Goal: Find contact information: Find contact information

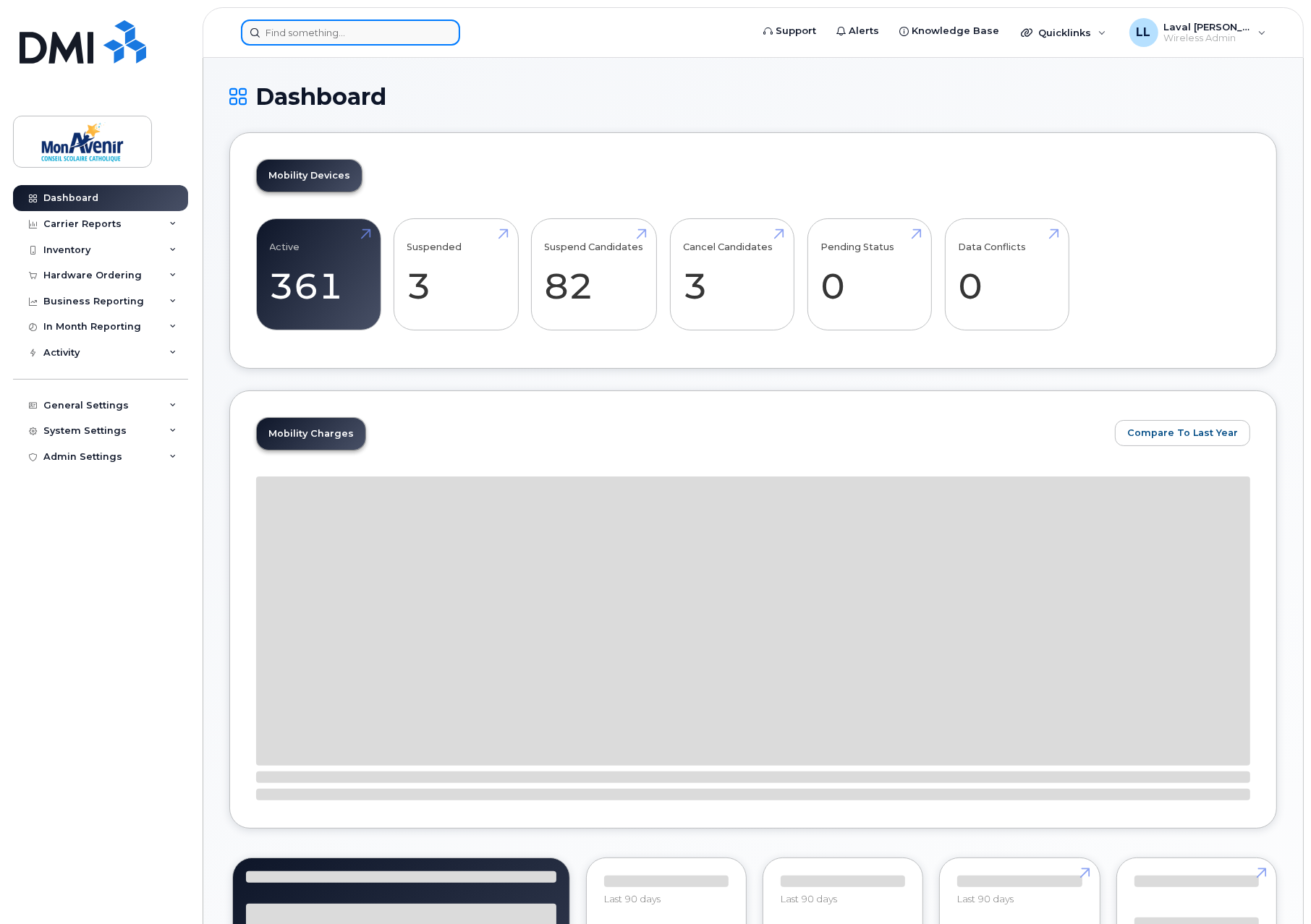
click at [392, 30] on input at bounding box center [350, 32] width 219 height 26
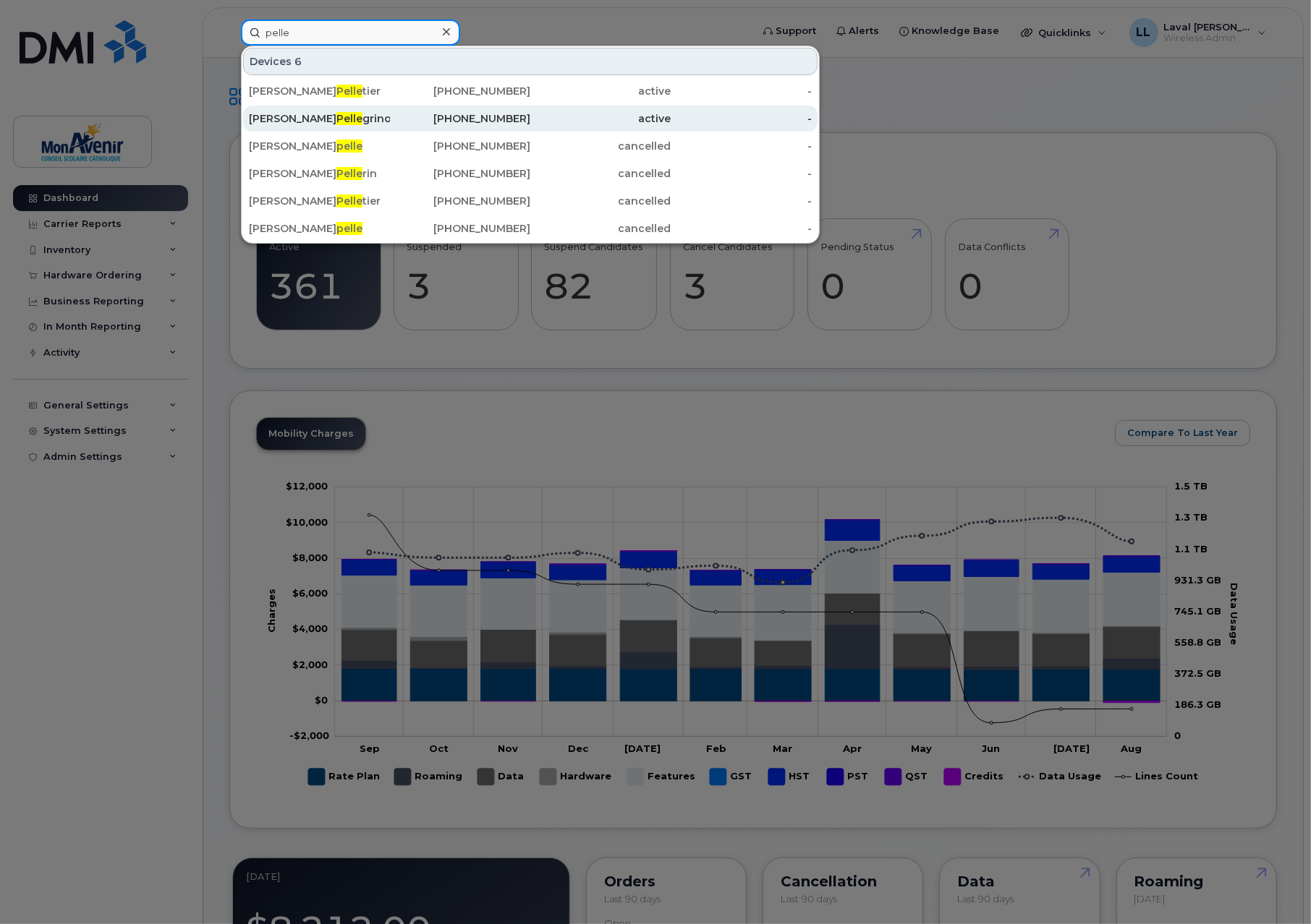
type input "pelle"
click at [336, 120] on span "Pelle" at bounding box center [349, 119] width 26 height 13
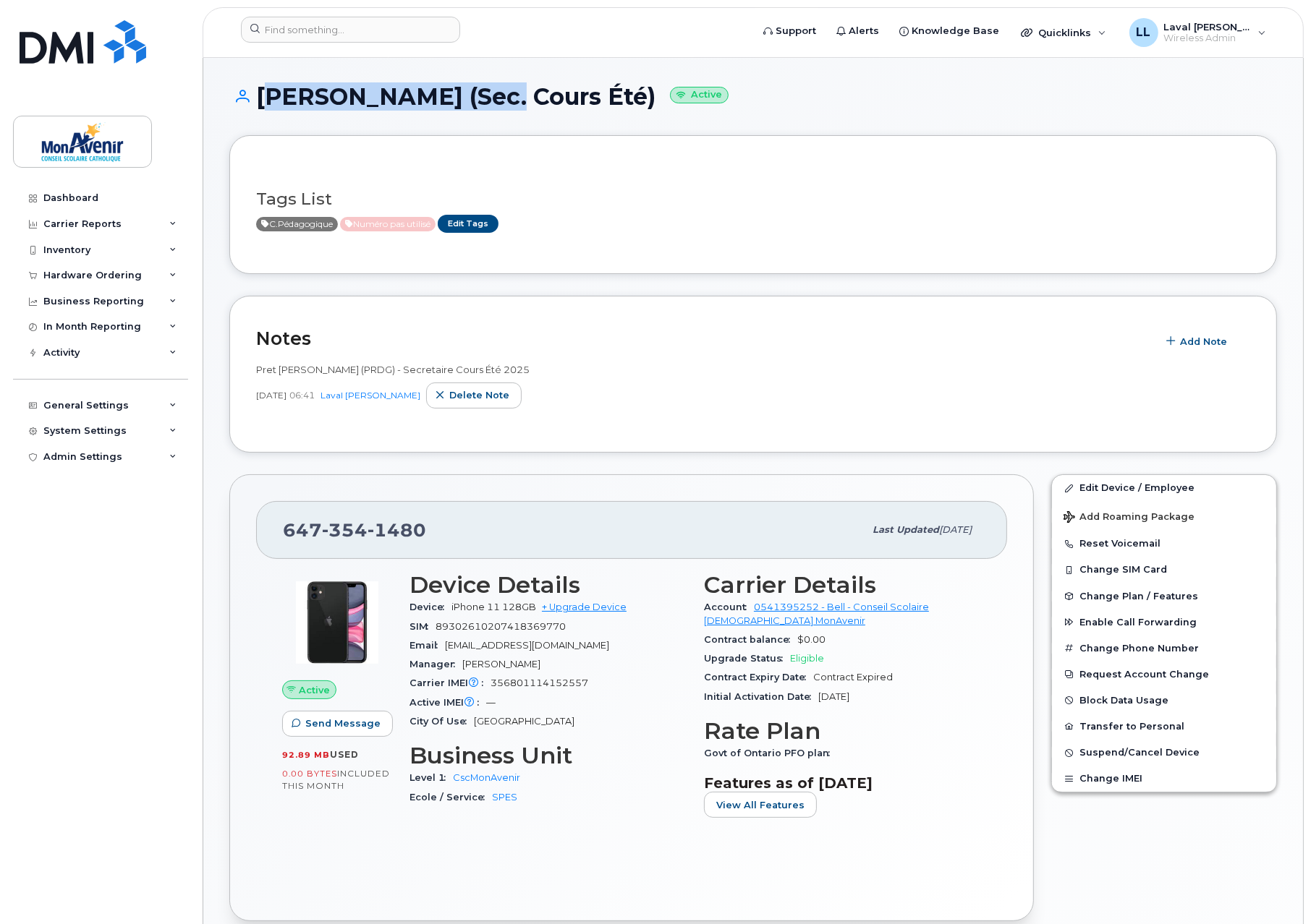
drag, startPoint x: 0, startPoint y: 0, endPoint x: 263, endPoint y: 106, distance: 283.6
click at [263, 106] on h1 "[PERSON_NAME] (Sec. Cours Été) Active" at bounding box center [753, 97] width 1048 height 25
copy h1 "[PERSON_NAME]"
drag, startPoint x: 448, startPoint y: 529, endPoint x: 283, endPoint y: 526, distance: 165.0
click at [278, 530] on div "[PHONE_NUMBER] Last updated [DATE]" at bounding box center [631, 530] width 751 height 57
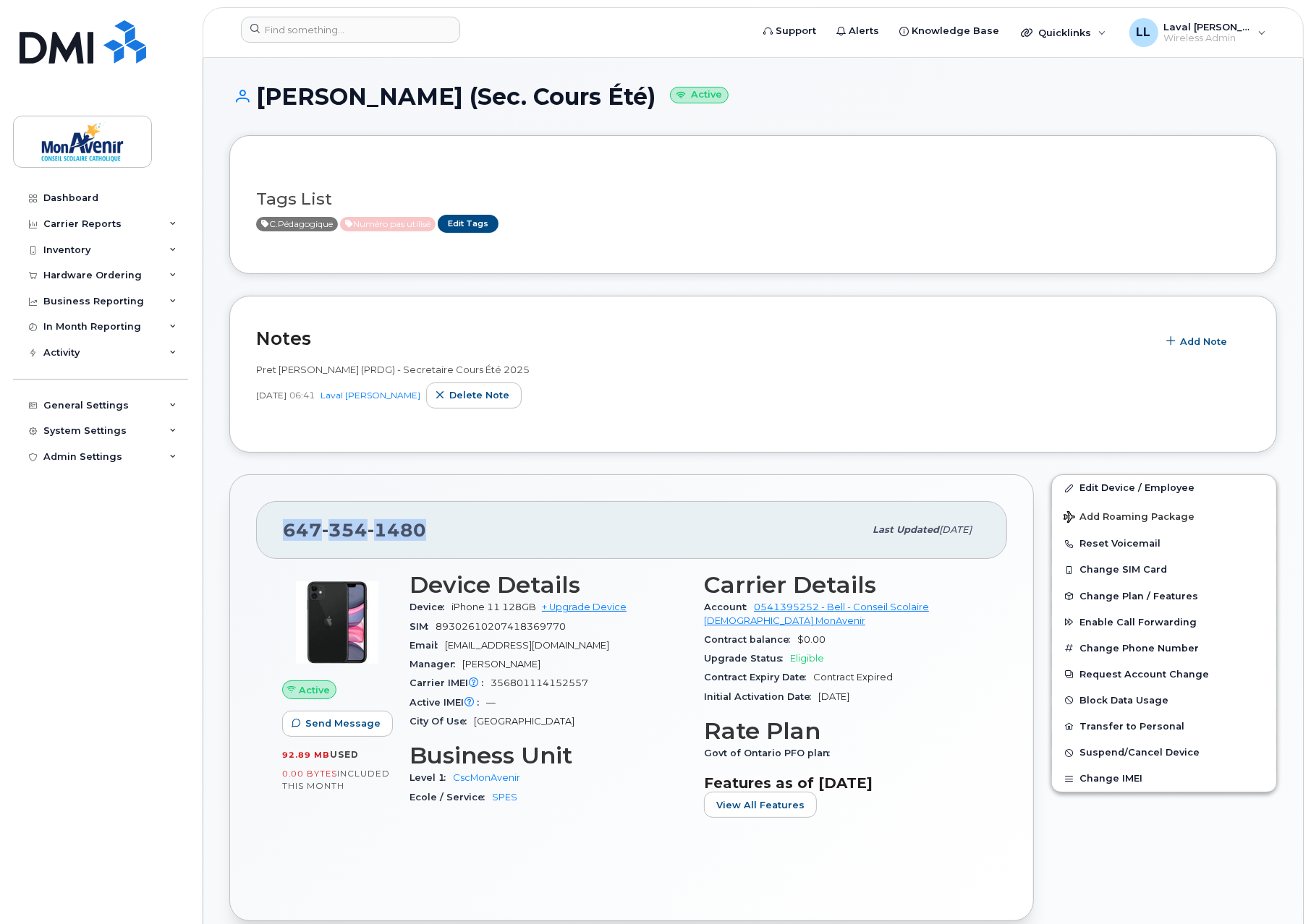
copy span "[PHONE_NUMBER]"
drag, startPoint x: 675, startPoint y: 96, endPoint x: 256, endPoint y: 89, distance: 419.1
click at [256, 89] on h1 "[PERSON_NAME] (Sec. Cours Été) Active" at bounding box center [753, 97] width 1048 height 25
copy h1 "[PERSON_NAME] (Sec. Cours Été)"
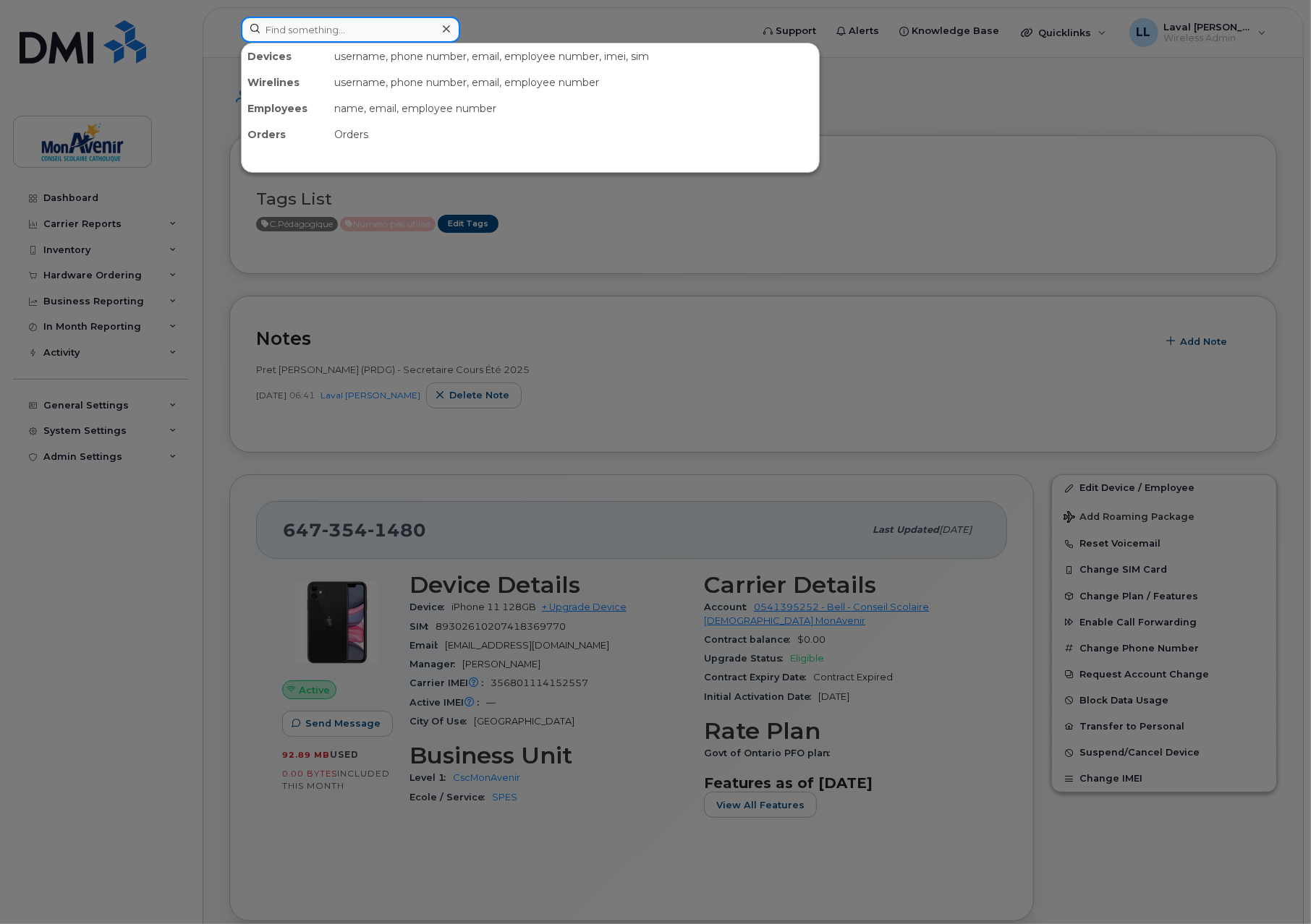
click at [342, 27] on input at bounding box center [350, 29] width 219 height 26
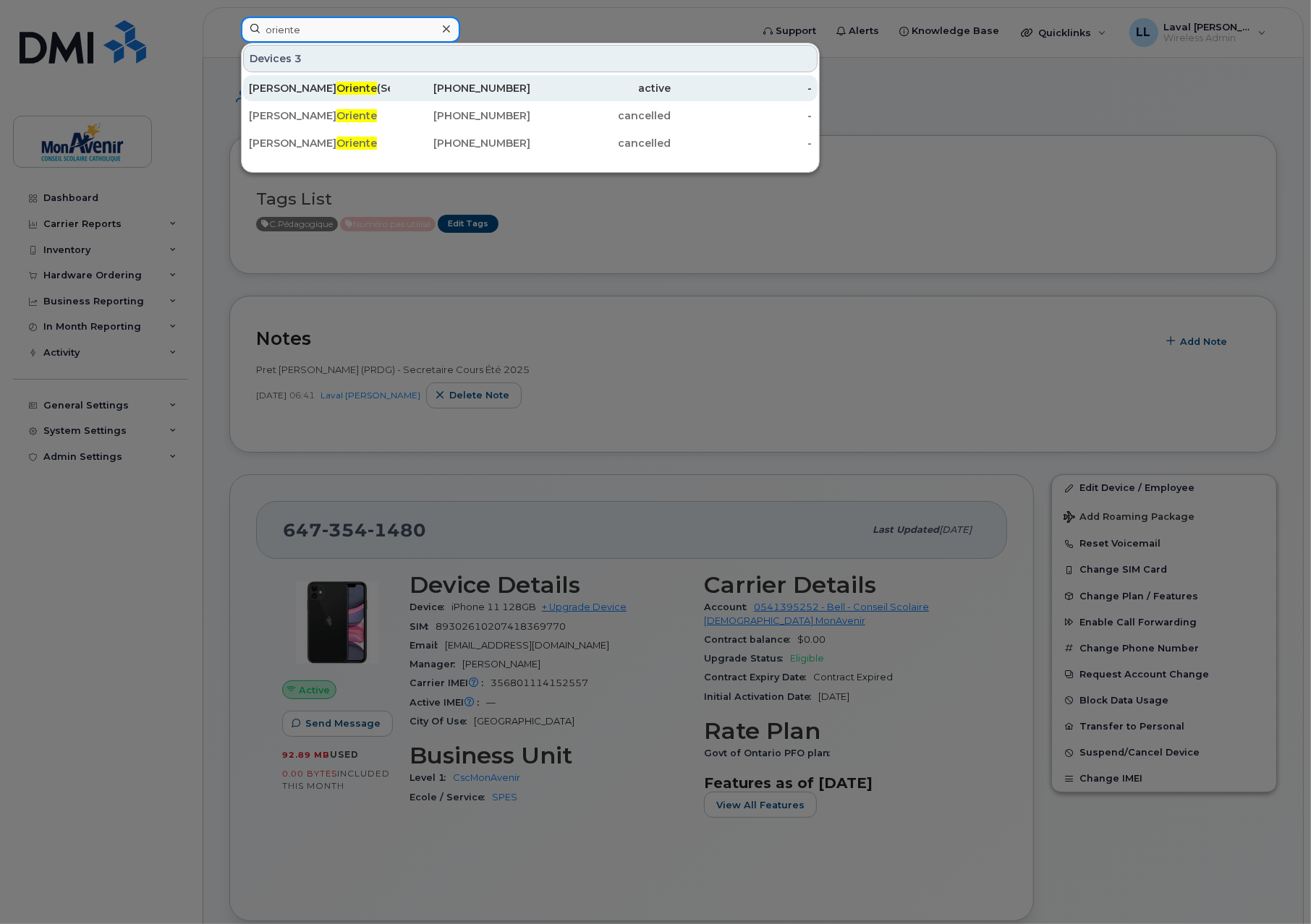
type input "oriente"
click at [336, 85] on span "Oriente" at bounding box center [356, 88] width 40 height 13
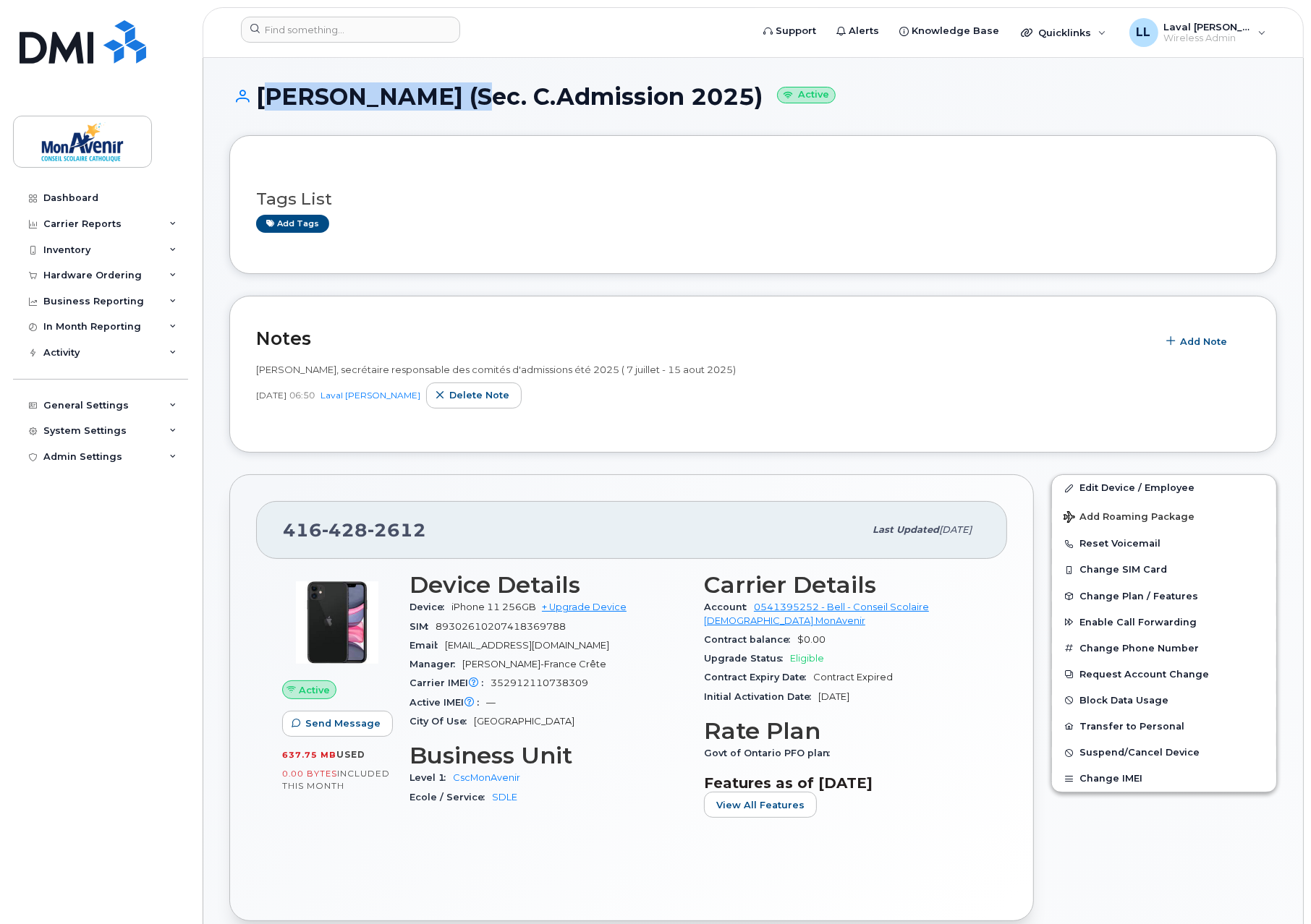
drag, startPoint x: 451, startPoint y: 102, endPoint x: 264, endPoint y: 90, distance: 187.4
click at [264, 90] on h1 "Michele Oriente (Sec. C.Admission 2025) Active" at bounding box center [753, 97] width 1048 height 25
copy h1 "Michele Oriente"
drag, startPoint x: 445, startPoint y: 517, endPoint x: 284, endPoint y: 532, distance: 161.7
click at [285, 531] on div "416 428 2612" at bounding box center [573, 530] width 581 height 31
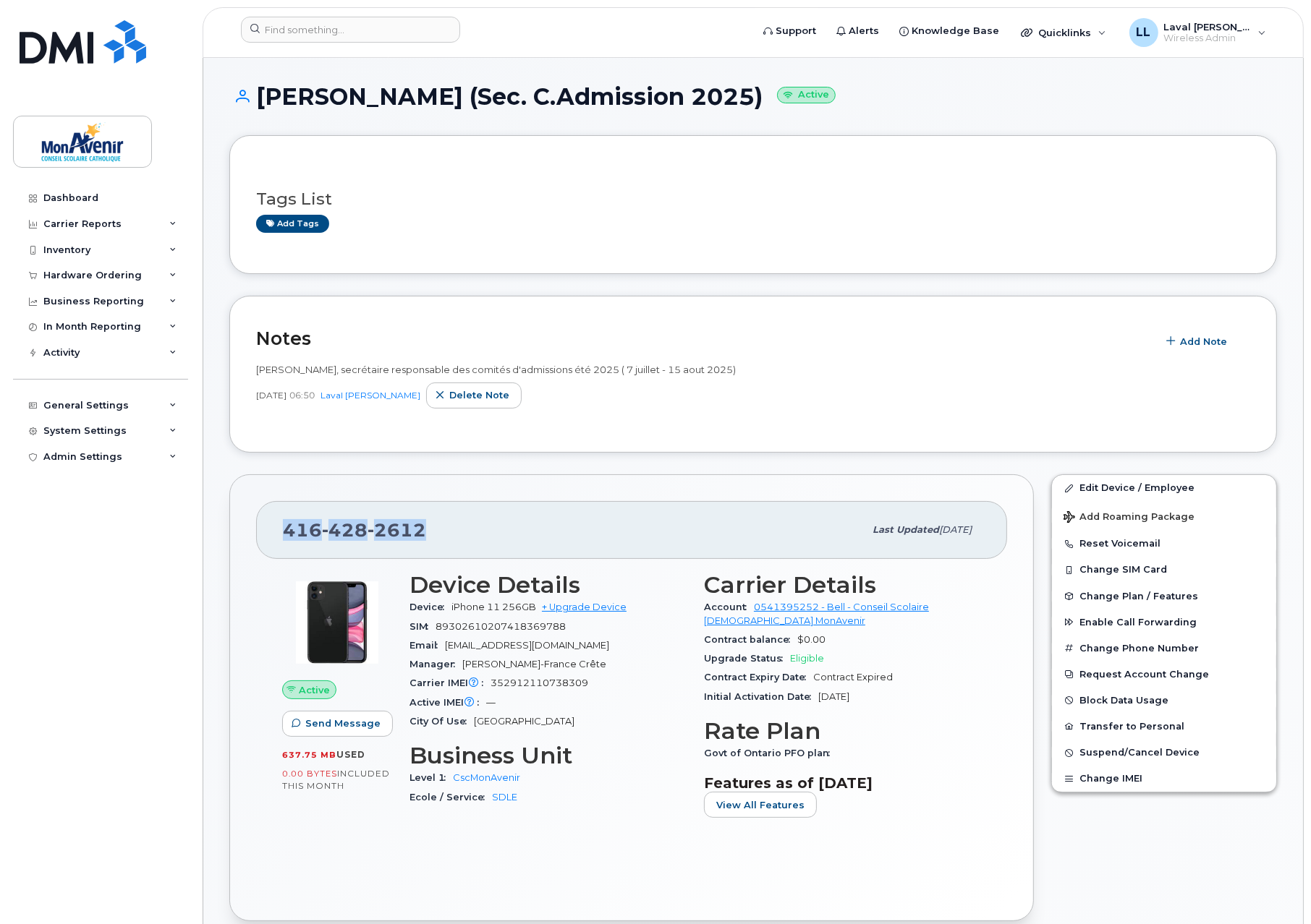
copy span "416 428 2612"
drag, startPoint x: 466, startPoint y: 102, endPoint x: 735, endPoint y: 111, distance: 269.2
click at [735, 111] on div "Michele Oriente (Sec. C.Admission 2025) Active" at bounding box center [753, 110] width 1048 height 52
copy h1 "Sec. C.Admission 2025"
